Goal: Task Accomplishment & Management: Complete application form

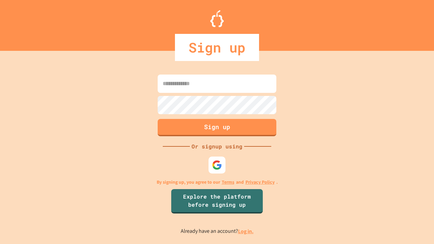
click at [246, 231] on link "Log in." at bounding box center [246, 231] width 16 height 7
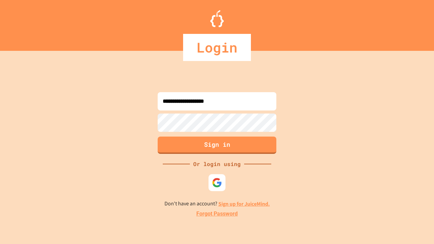
type input "**********"
